Goal: Information Seeking & Learning: Learn about a topic

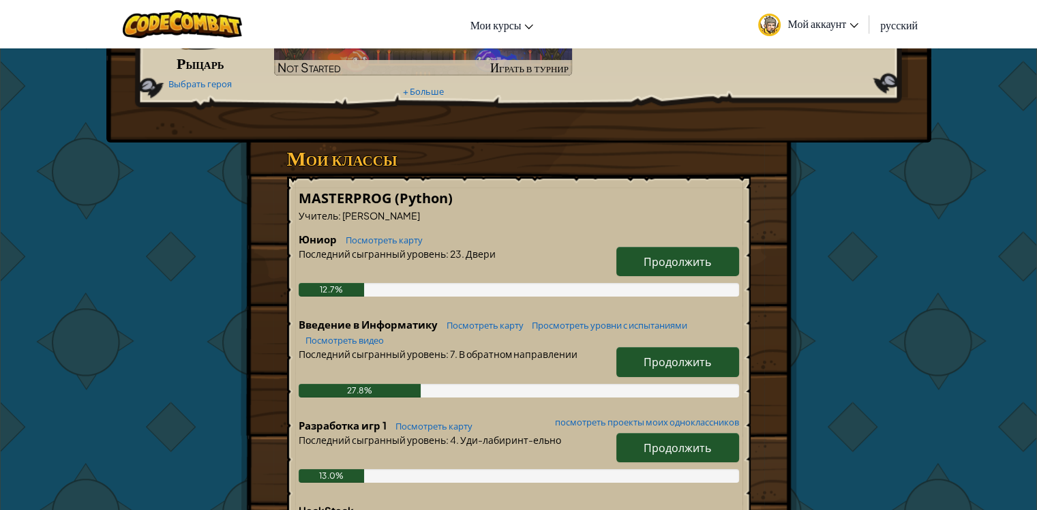
scroll to position [136, 0]
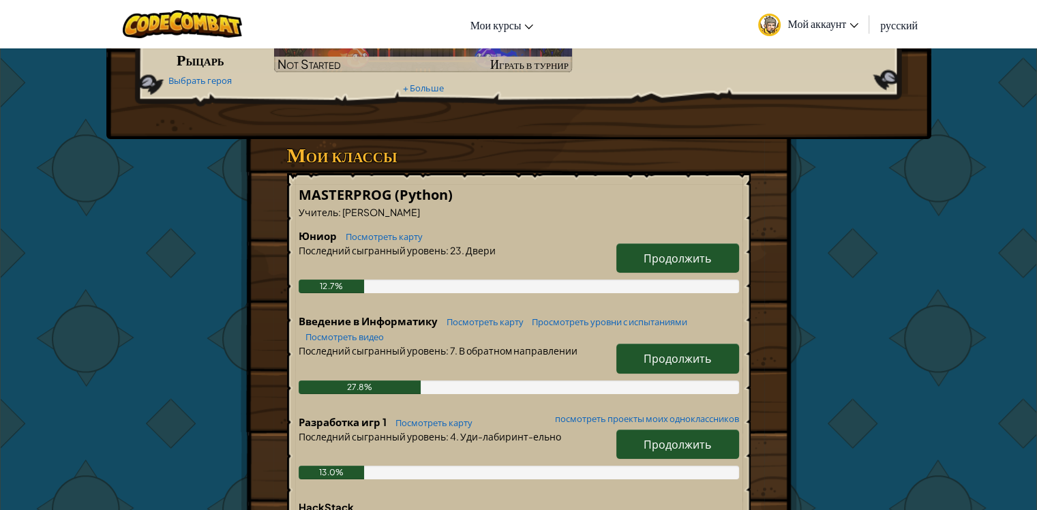
click at [654, 169] on div "Мои классы MASTERPROG (Python) Учитель : [PERSON_NAME] Посмотреть карту Продолж…" at bounding box center [519, 362] width 464 height 447
click at [670, 359] on span "Продолжить" at bounding box center [677, 358] width 67 height 14
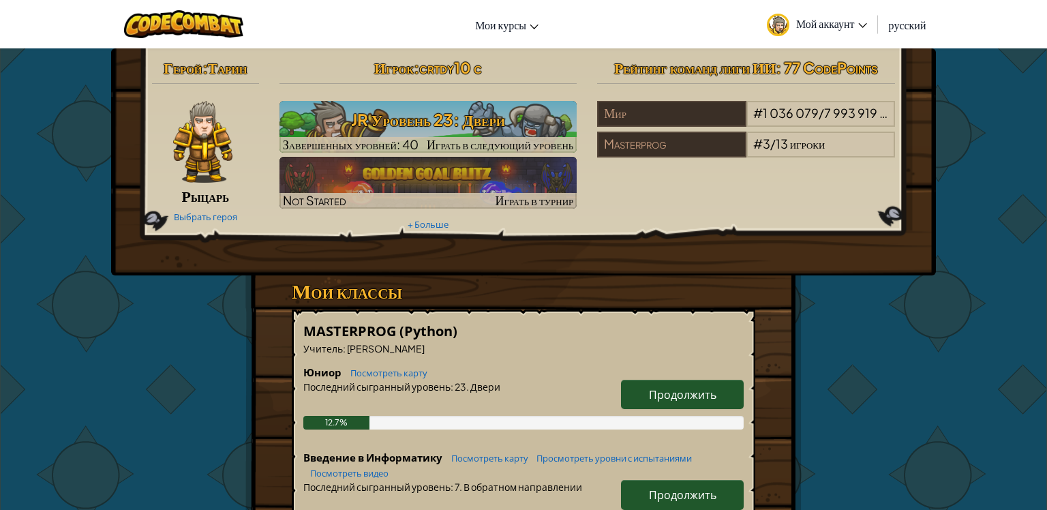
select select "ru"
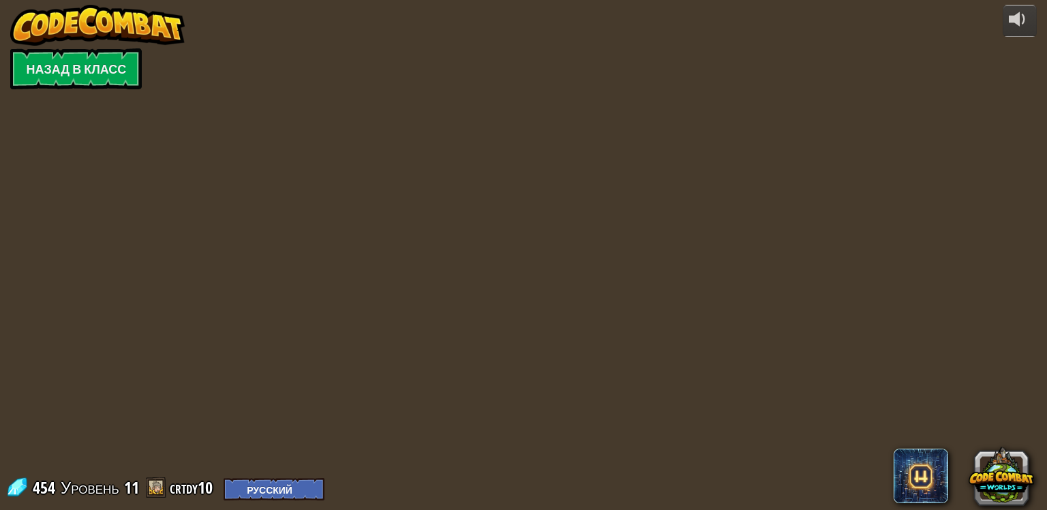
select select "ru"
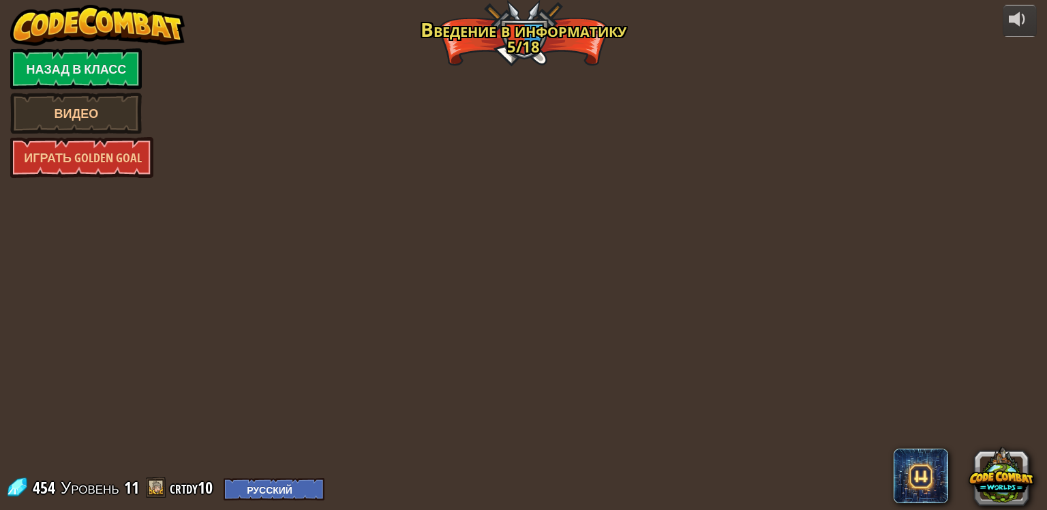
select select "ru"
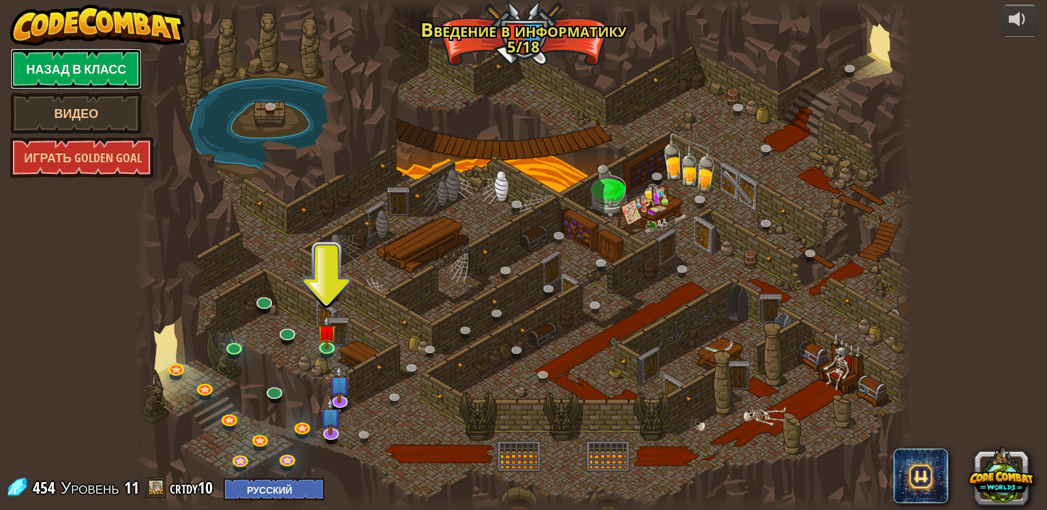
click at [49, 70] on link "Назад в класс" at bounding box center [76, 68] width 132 height 41
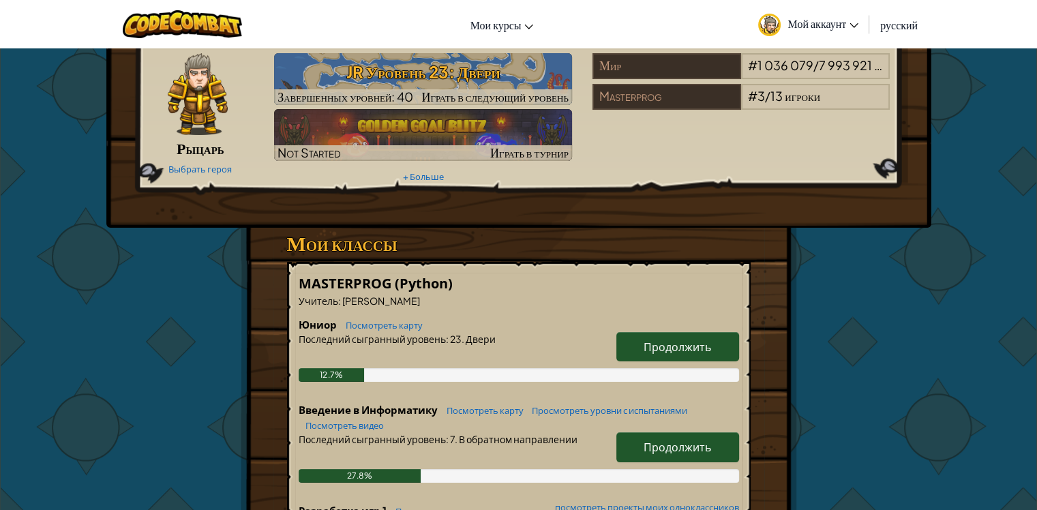
scroll to position [68, 0]
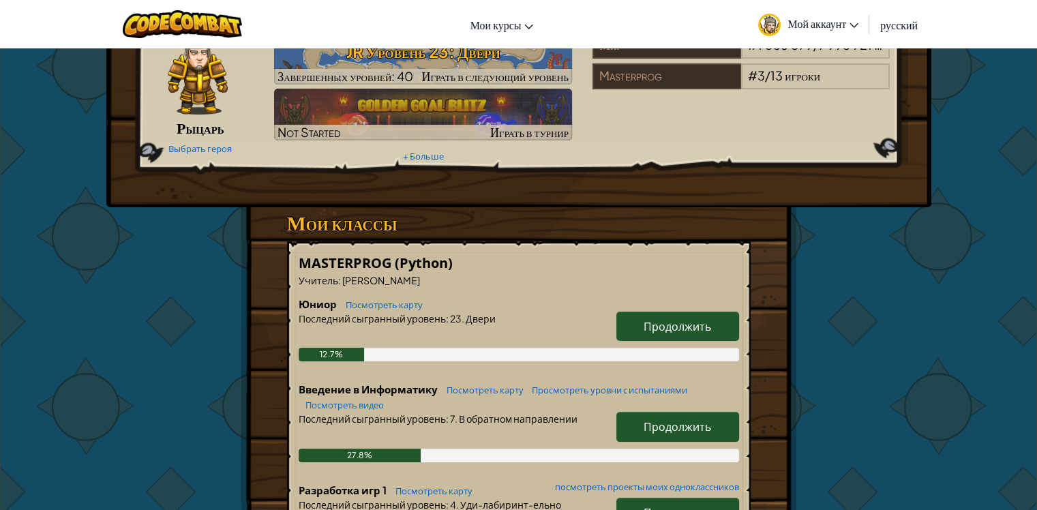
click at [690, 421] on span "Продолжить" at bounding box center [677, 426] width 67 height 14
select select "ru"
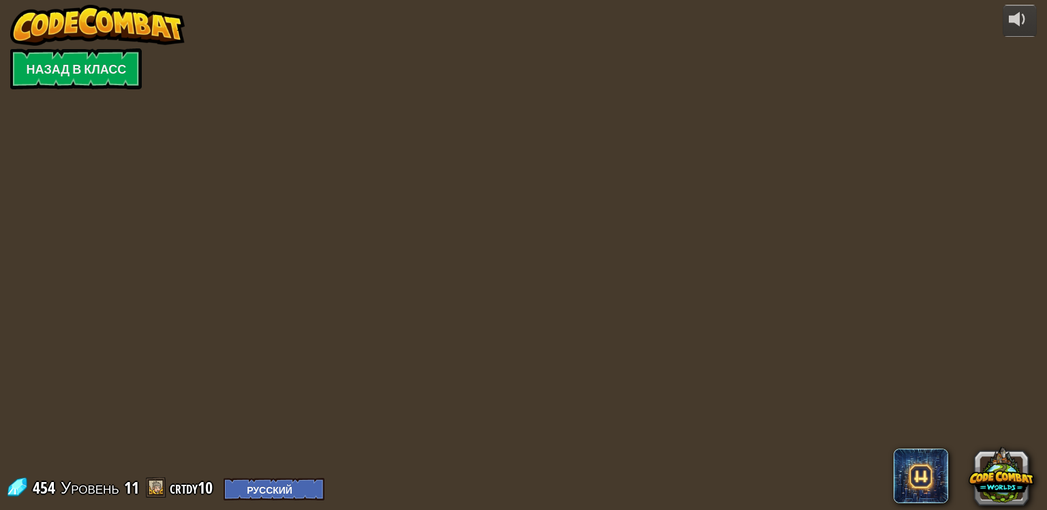
select select "ru"
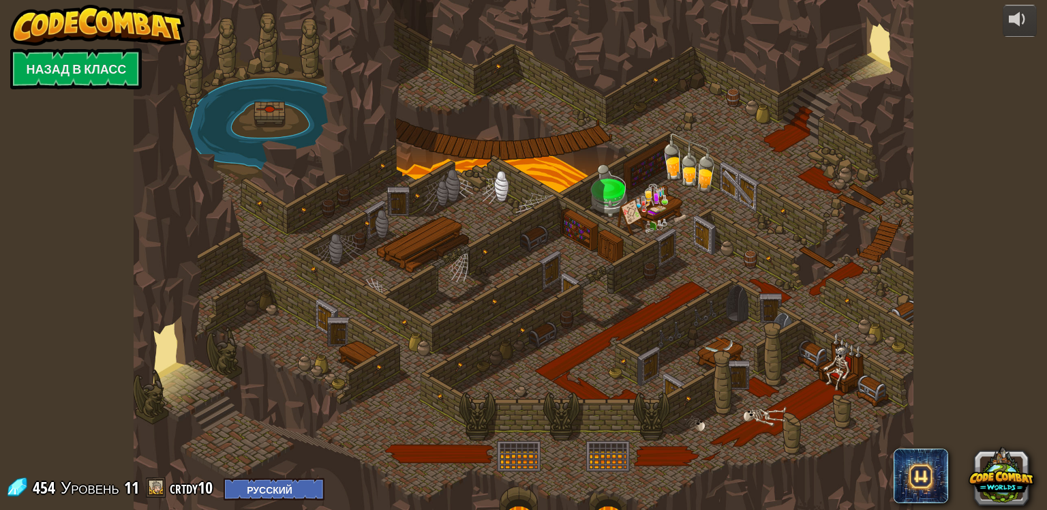
select select "ru"
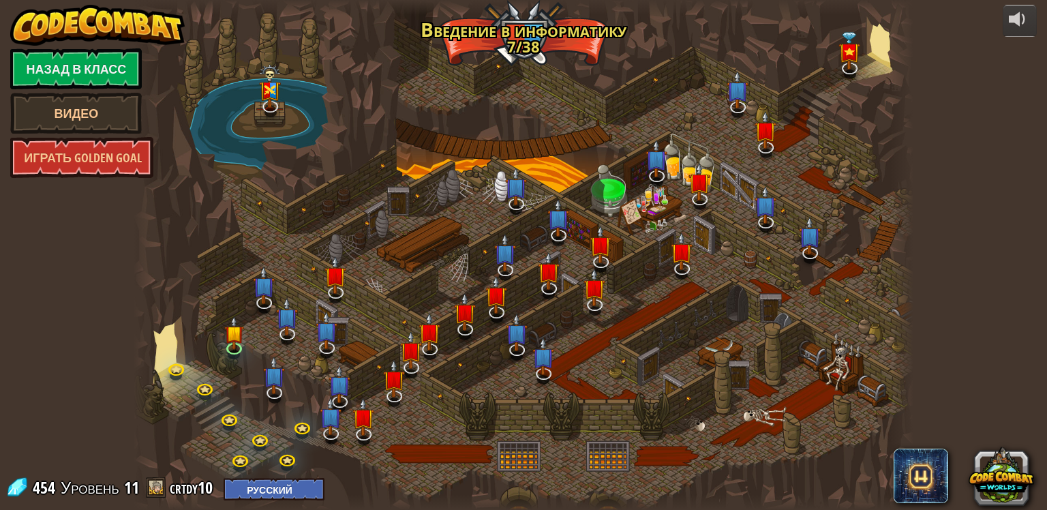
select select "ru"
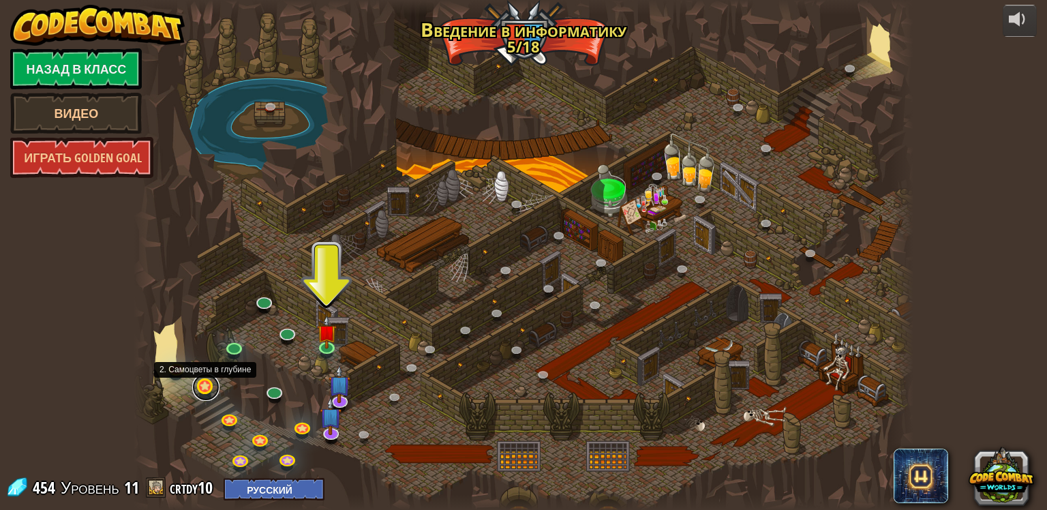
click at [207, 390] on link at bounding box center [205, 387] width 27 height 27
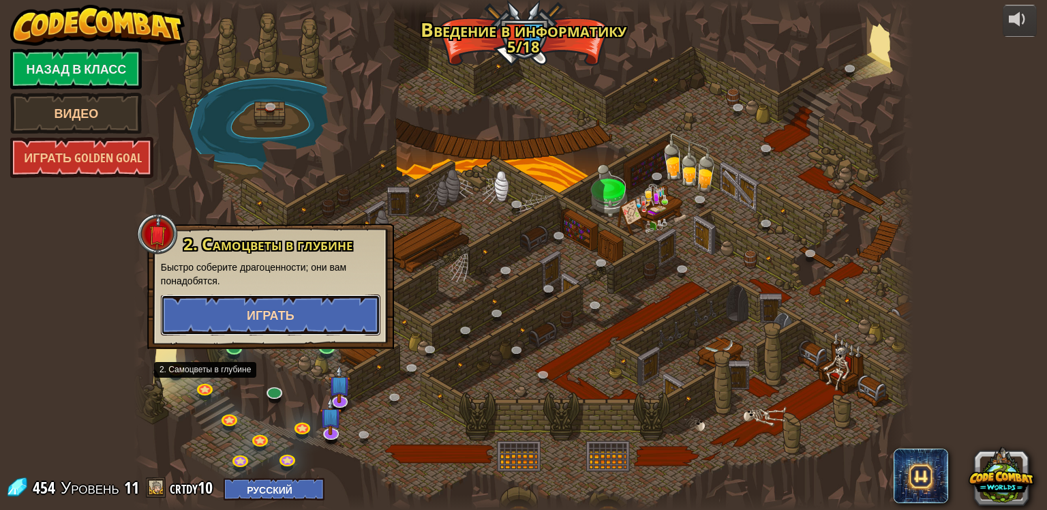
click at [305, 307] on button "Играть" at bounding box center [271, 315] width 220 height 41
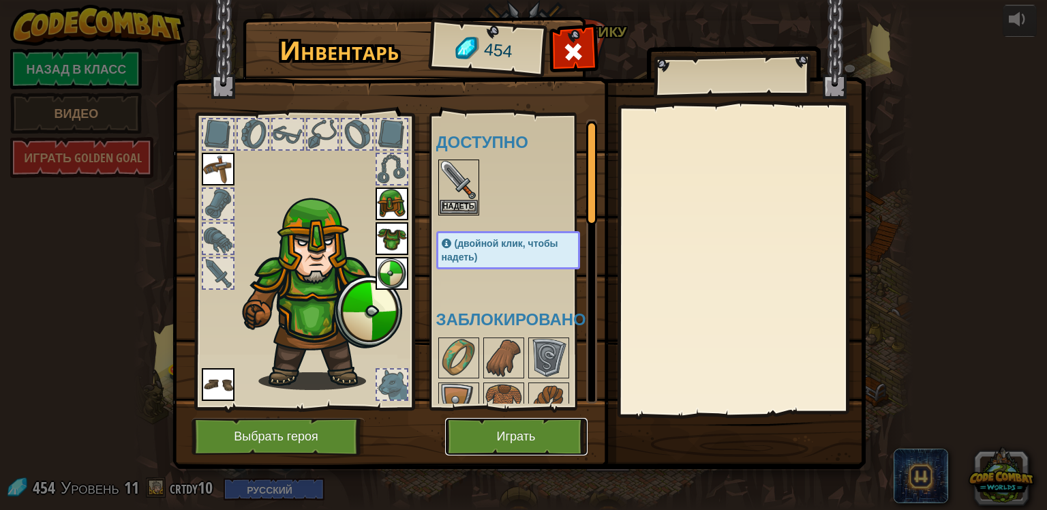
click at [542, 442] on button "Играть" at bounding box center [516, 436] width 142 height 37
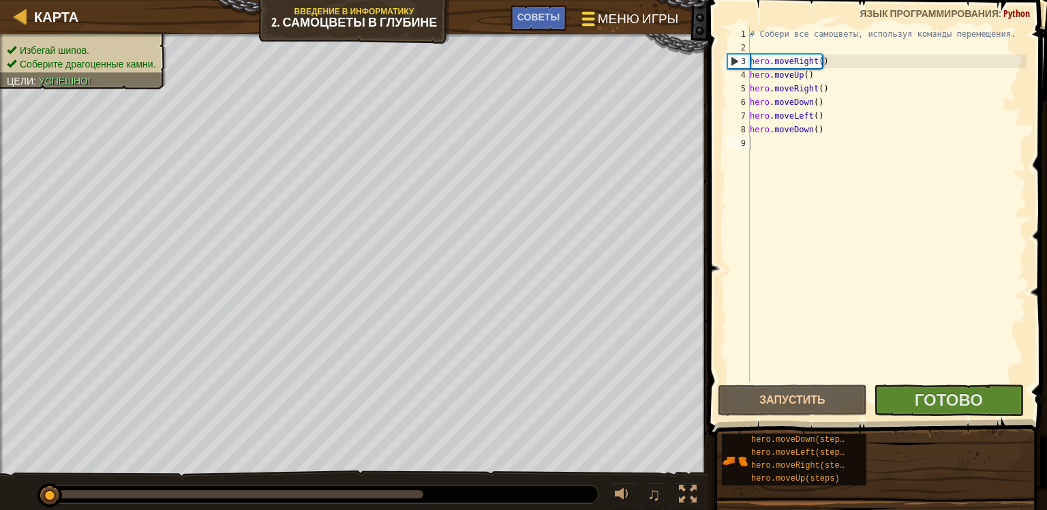
click at [665, 13] on span "Меню игры" at bounding box center [638, 19] width 80 height 18
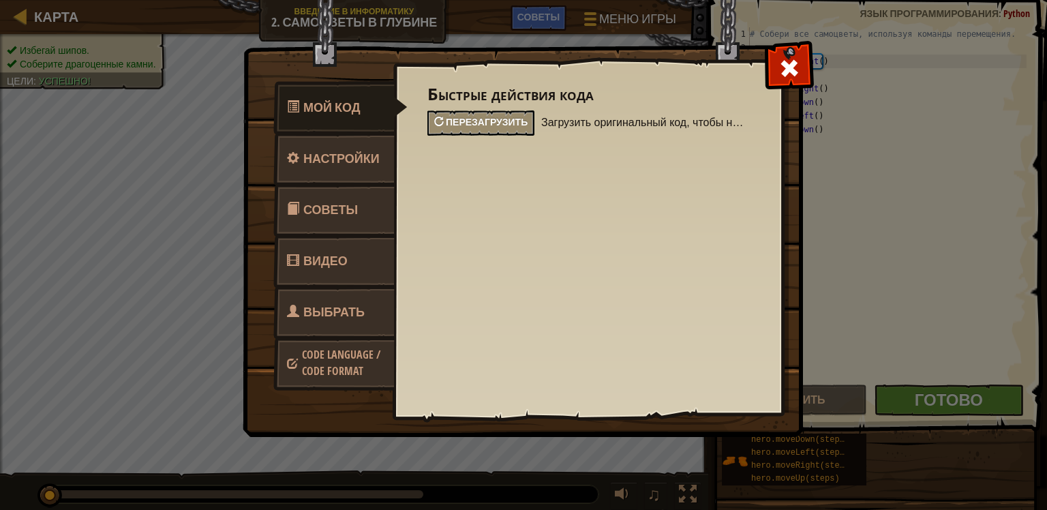
click at [483, 120] on span "Перезагрузить" at bounding box center [487, 121] width 82 height 13
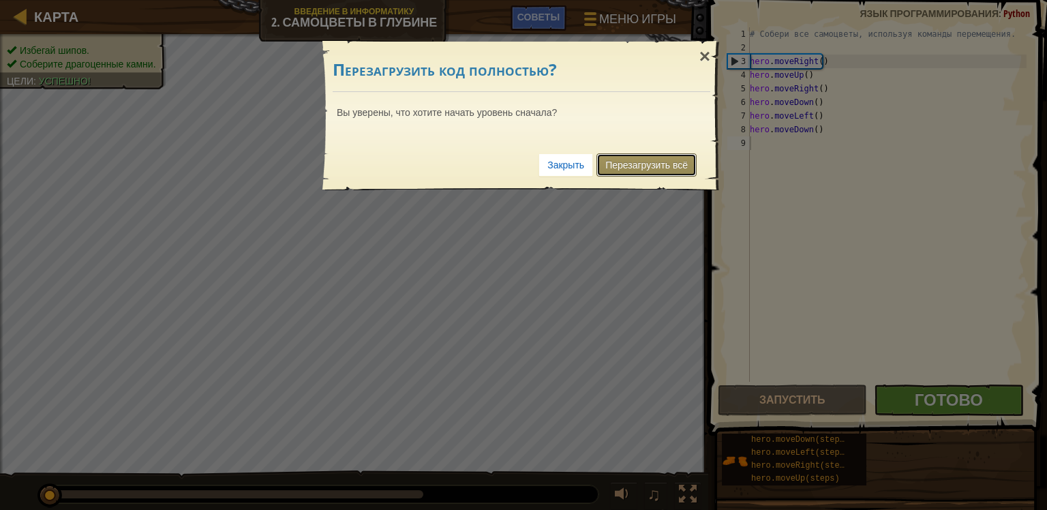
click at [652, 166] on link "Перезагрузить всё" at bounding box center [647, 164] width 100 height 23
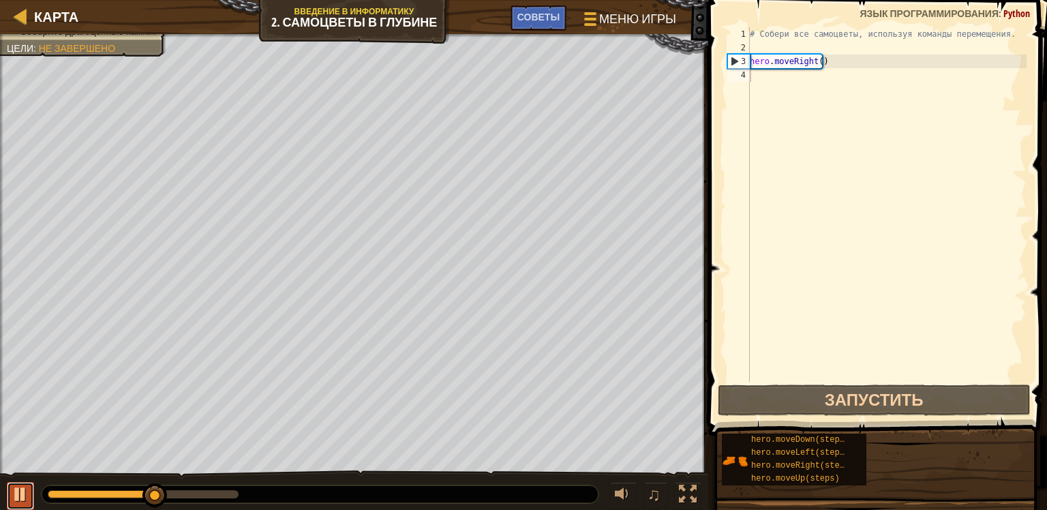
click at [16, 493] on div at bounding box center [21, 494] width 18 height 18
click at [849, 66] on div "# Собери все самоцветы, используя команды перемещения. hero . moveRight ( )" at bounding box center [887, 218] width 280 height 382
type textarea "hero.moveRight()"
